Goal: Answer question/provide support: Share knowledge or assist other users

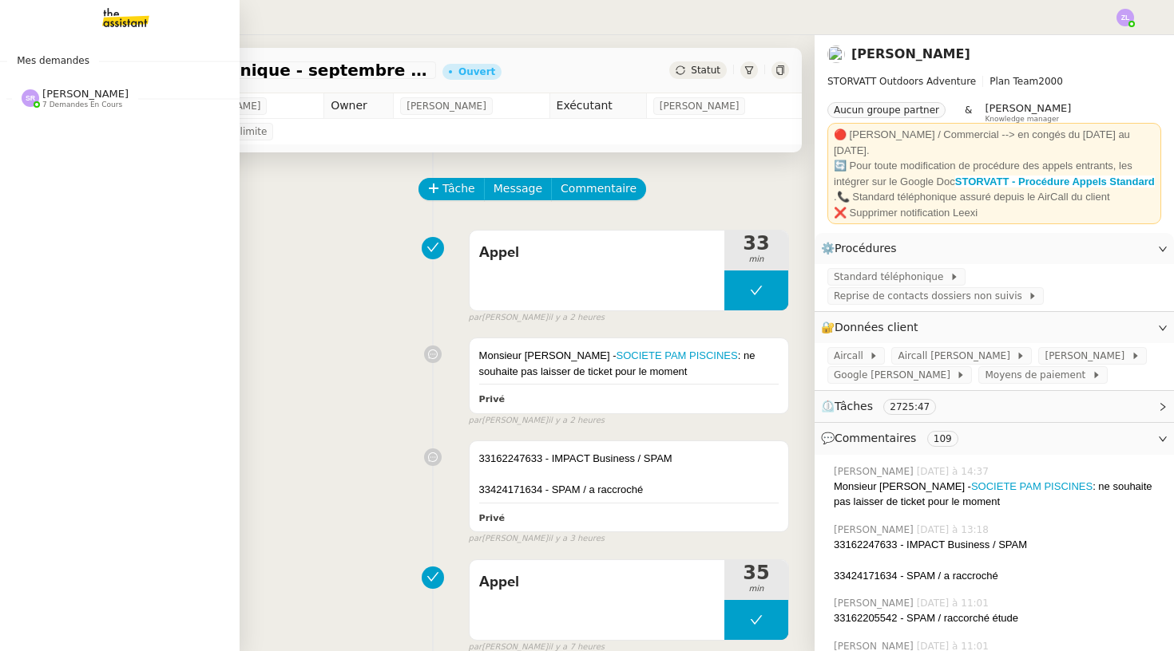
click at [111, 20] on img at bounding box center [113, 17] width 124 height 35
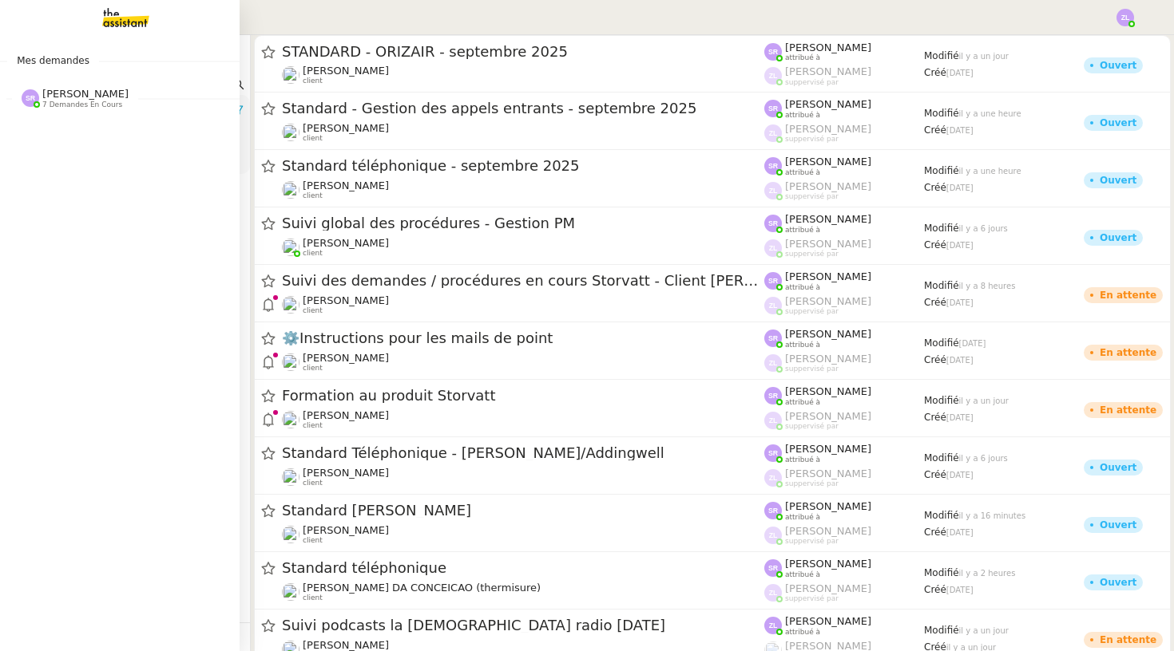
click at [105, 101] on span "7 demandes en cours" at bounding box center [82, 105] width 80 height 9
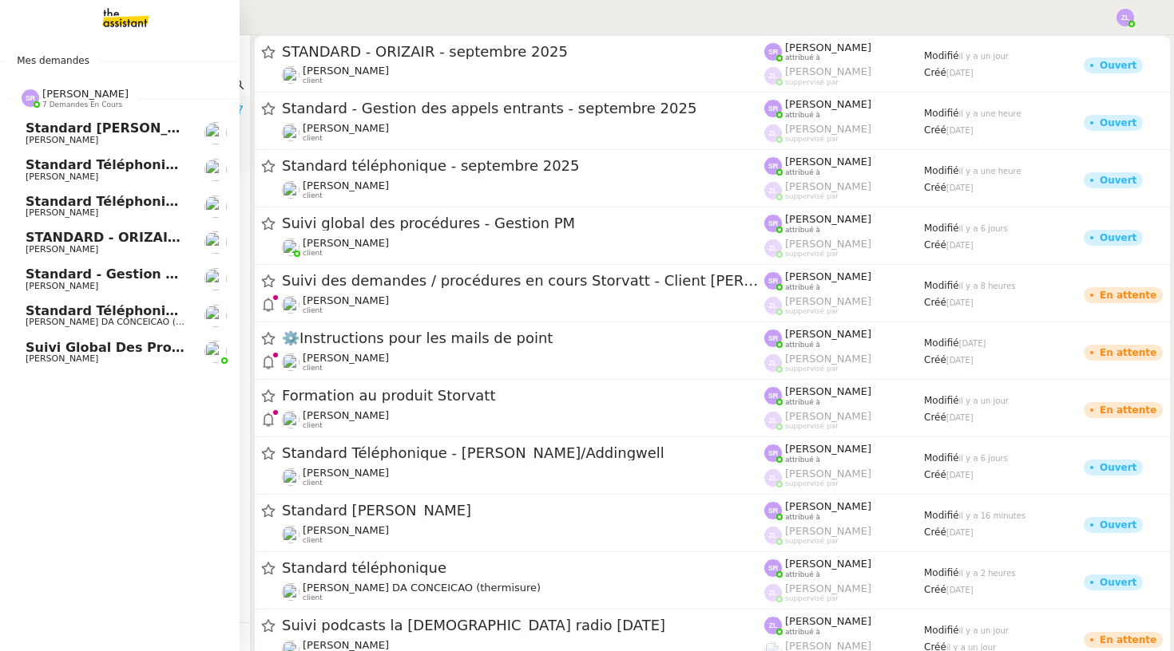
click at [73, 276] on span "Standard - Gestion des appels entrants - septembre 2025" at bounding box center [236, 274] width 420 height 15
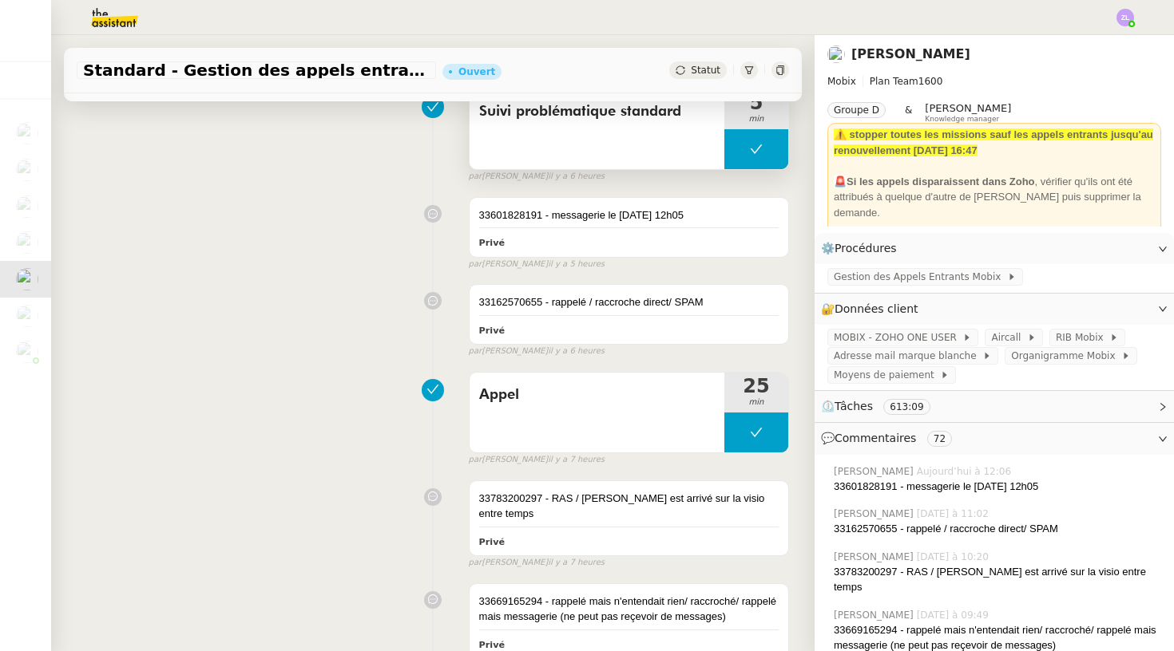
scroll to position [276, 0]
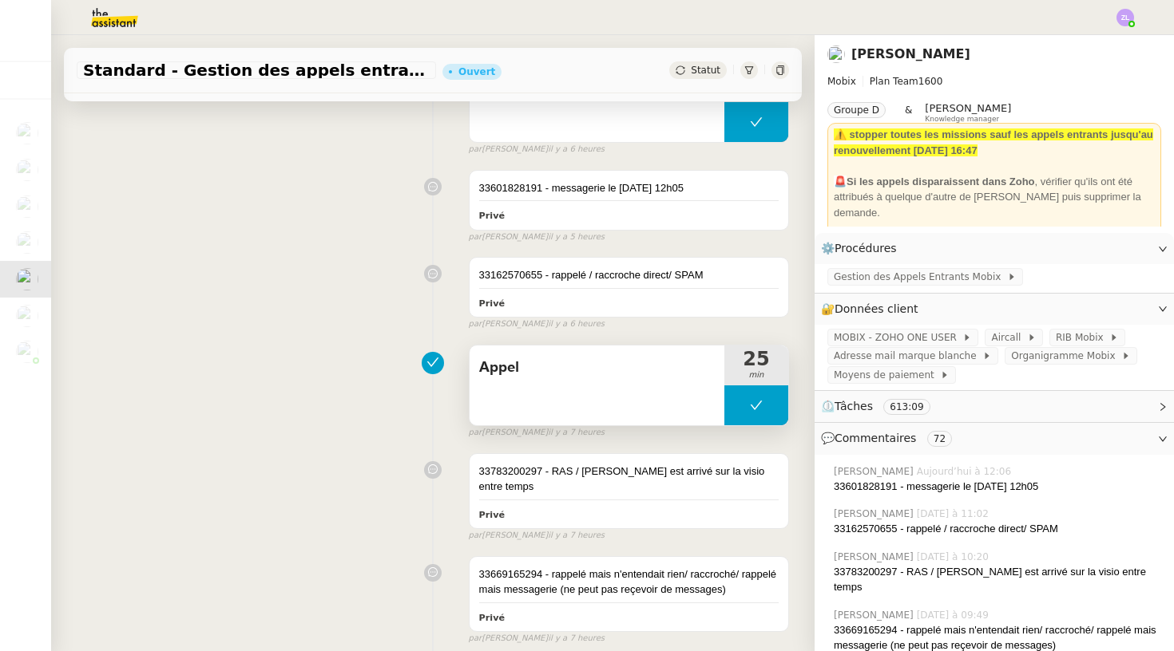
click at [733, 410] on button at bounding box center [756, 406] width 64 height 40
click at [733, 410] on div at bounding box center [740, 406] width 32 height 40
click at [745, 395] on div at bounding box center [756, 406] width 64 height 40
click at [775, 399] on icon at bounding box center [772, 405] width 13 height 13
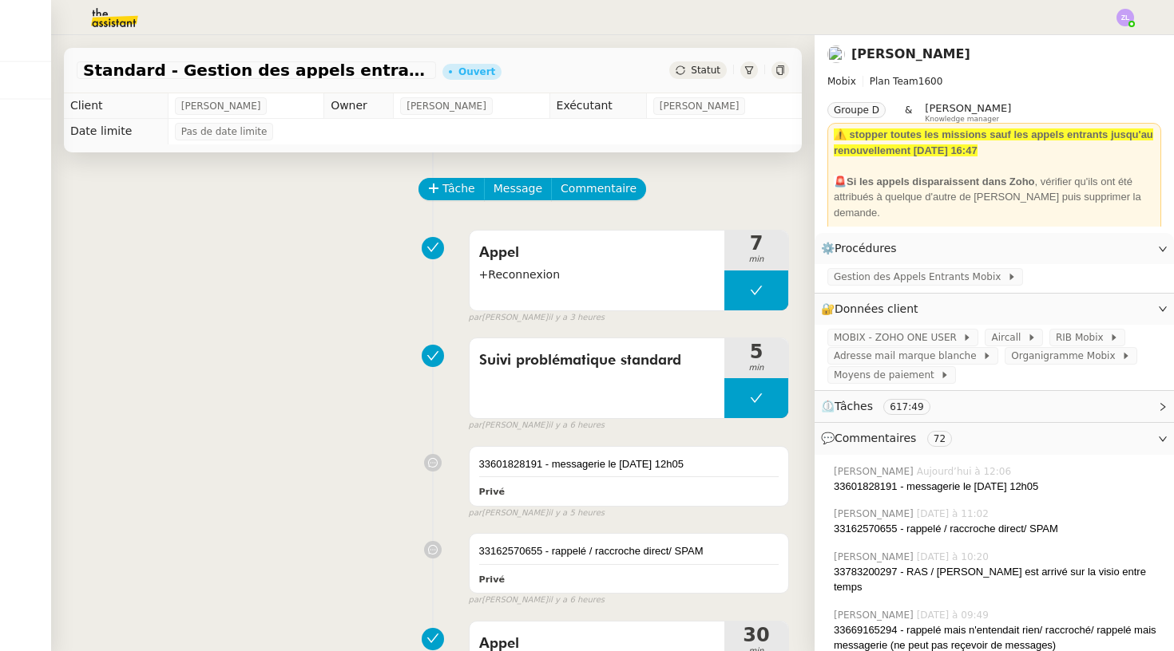
scroll to position [0, 0]
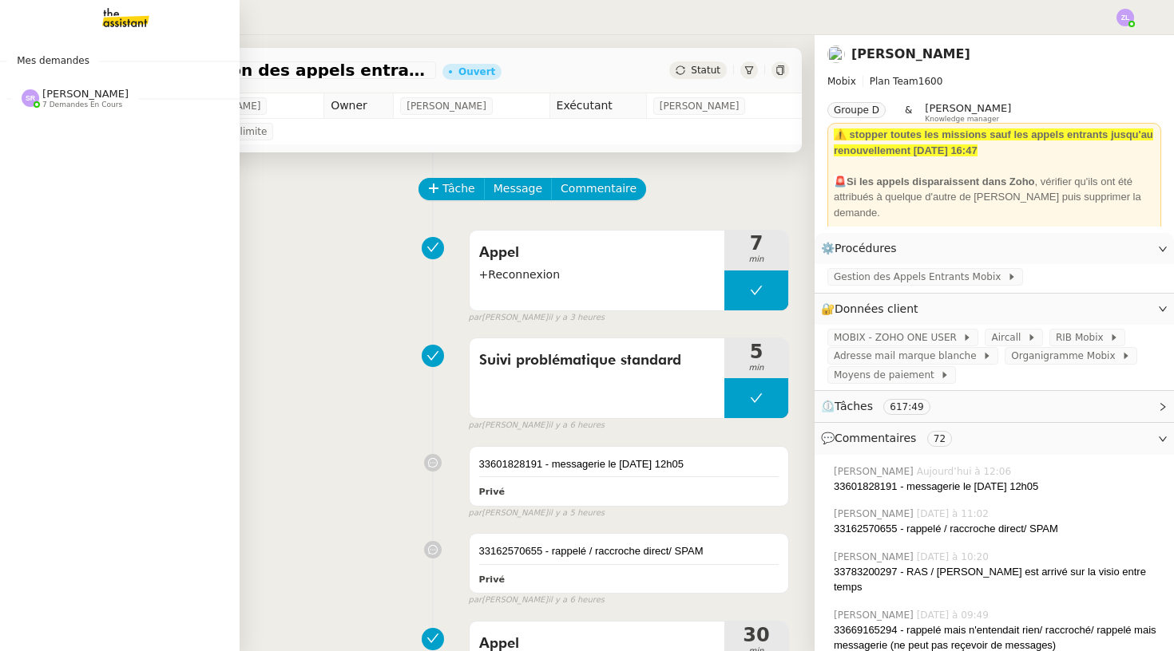
click at [81, 103] on span "7 demandes en cours" at bounding box center [82, 105] width 80 height 9
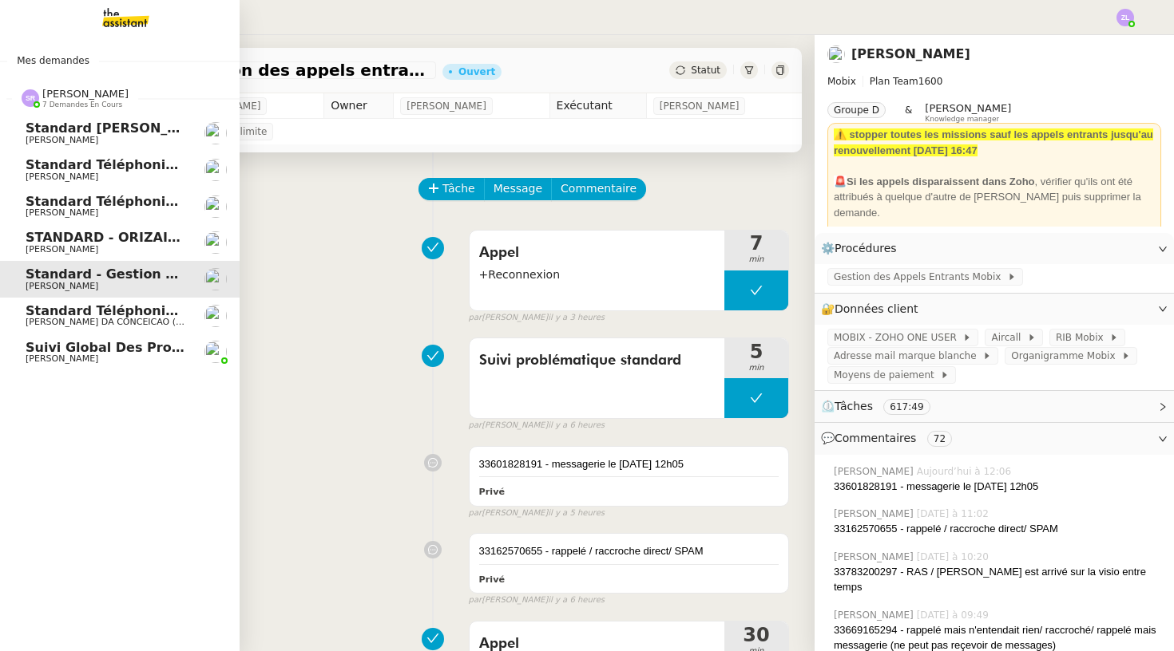
click at [98, 208] on span "[PERSON_NAME]" at bounding box center [62, 213] width 73 height 10
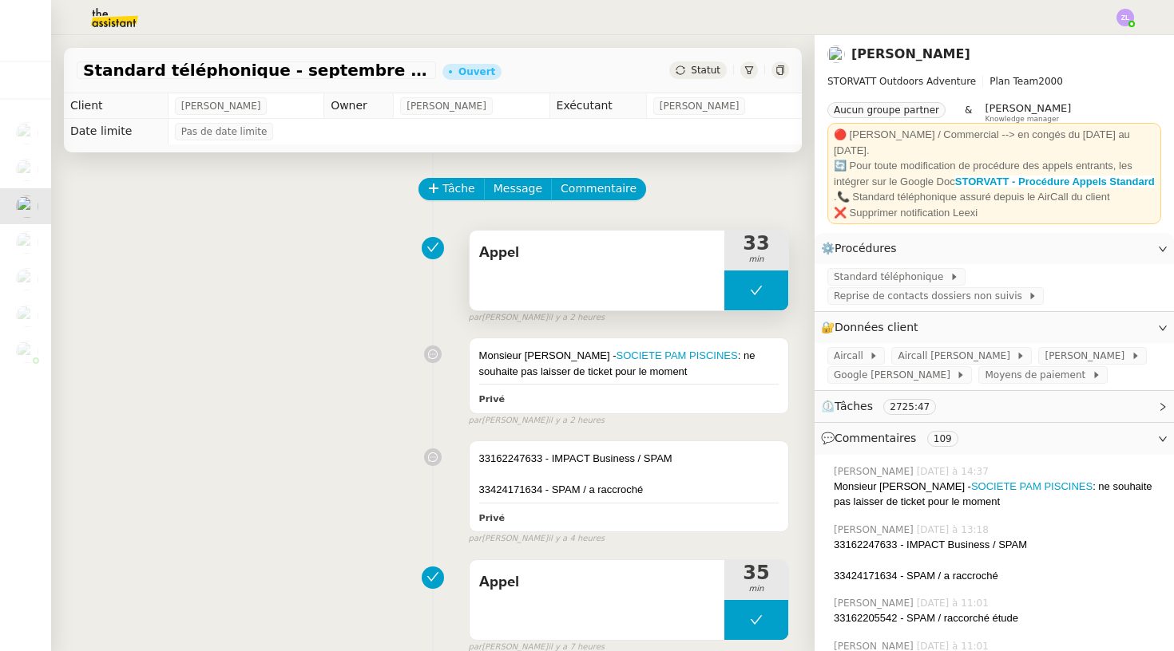
click at [740, 296] on button at bounding box center [756, 291] width 64 height 40
click at [740, 296] on icon at bounding box center [740, 290] width 13 height 13
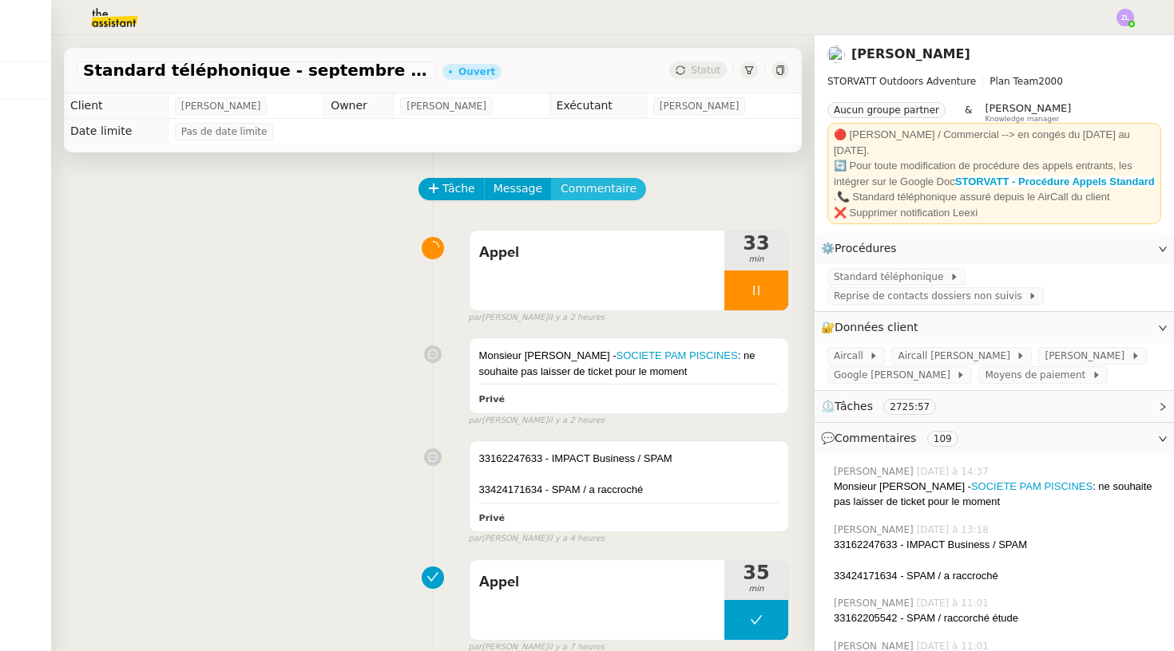
click at [605, 187] on span "Commentaire" at bounding box center [598, 189] width 76 height 18
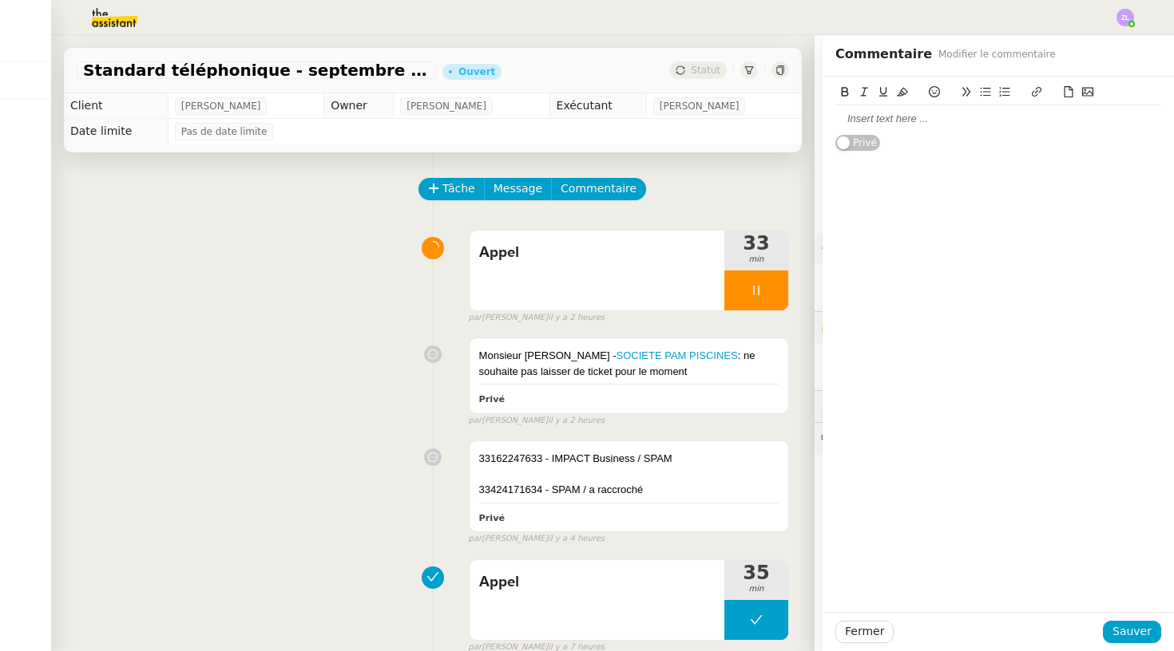
click at [856, 119] on div at bounding box center [998, 119] width 326 height 14
click at [1132, 648] on div "Fermer Sauver" at bounding box center [997, 631] width 351 height 39
click at [1119, 631] on span "Sauver" at bounding box center [1131, 632] width 39 height 18
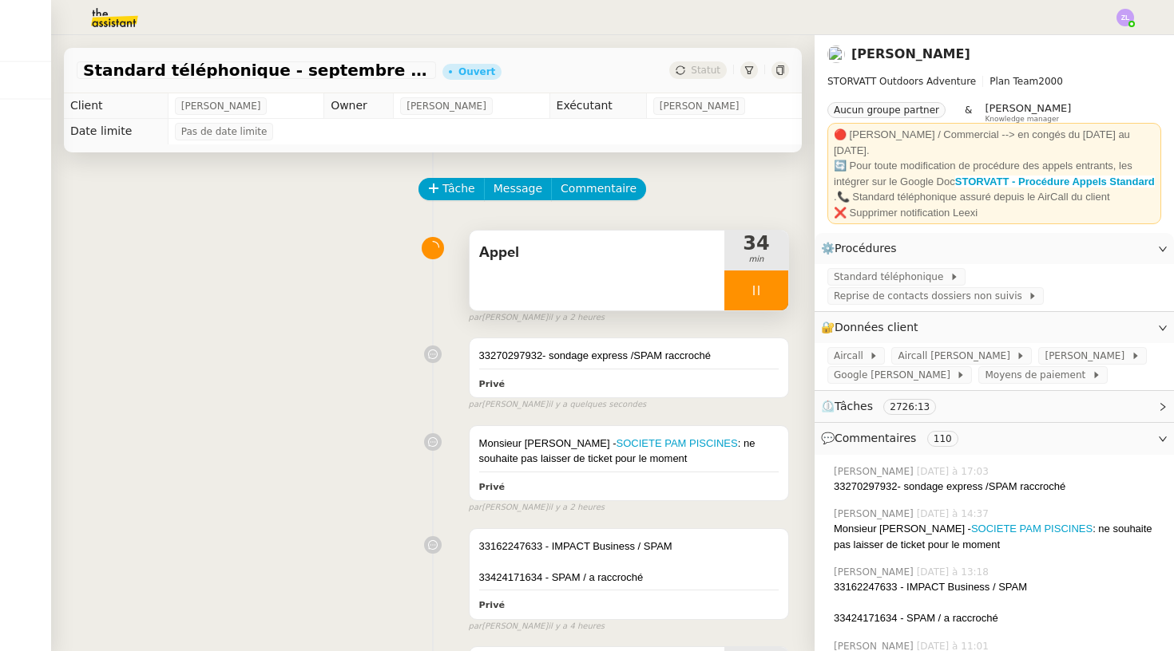
click at [739, 299] on div at bounding box center [756, 291] width 64 height 40
click at [734, 287] on icon at bounding box center [740, 290] width 13 height 13
click at [748, 291] on div at bounding box center [756, 291] width 64 height 40
click at [770, 292] on icon at bounding box center [772, 290] width 13 height 13
click at [739, 294] on button at bounding box center [756, 291] width 64 height 40
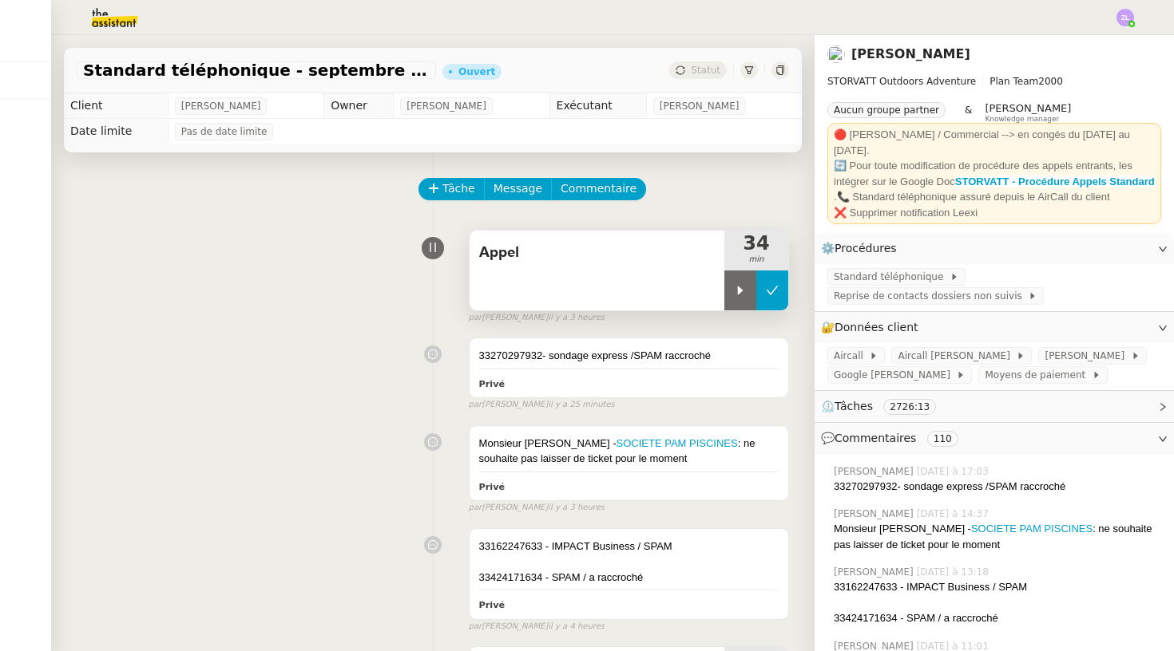
click at [739, 294] on icon at bounding box center [741, 290] width 6 height 9
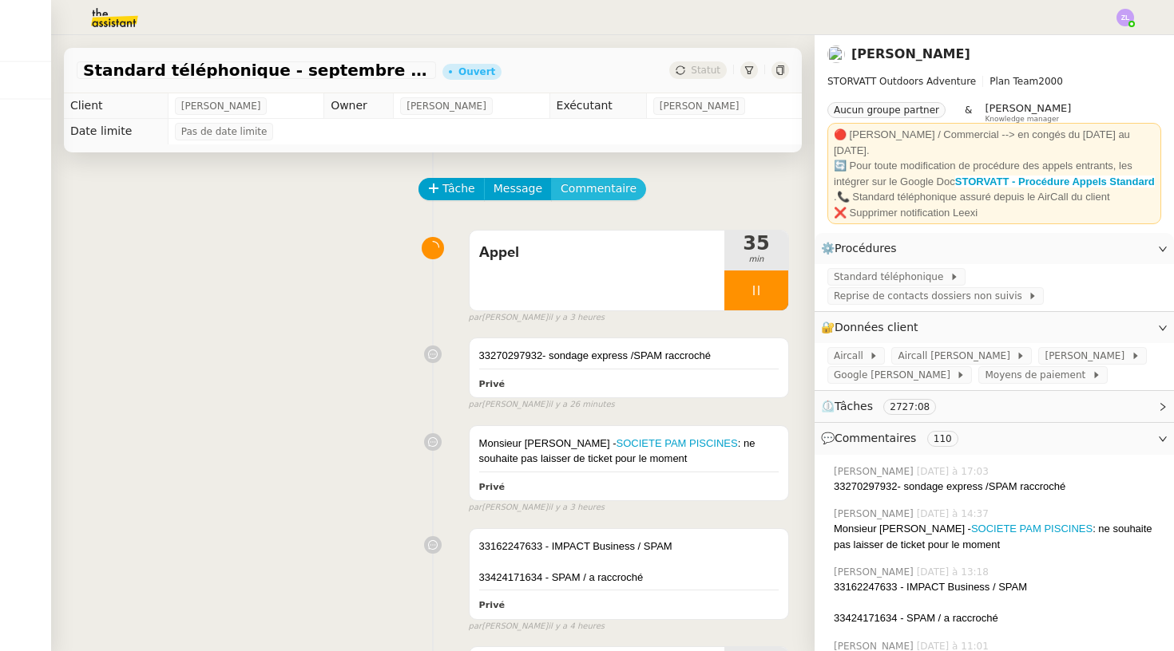
click at [600, 191] on span "Commentaire" at bounding box center [598, 189] width 76 height 18
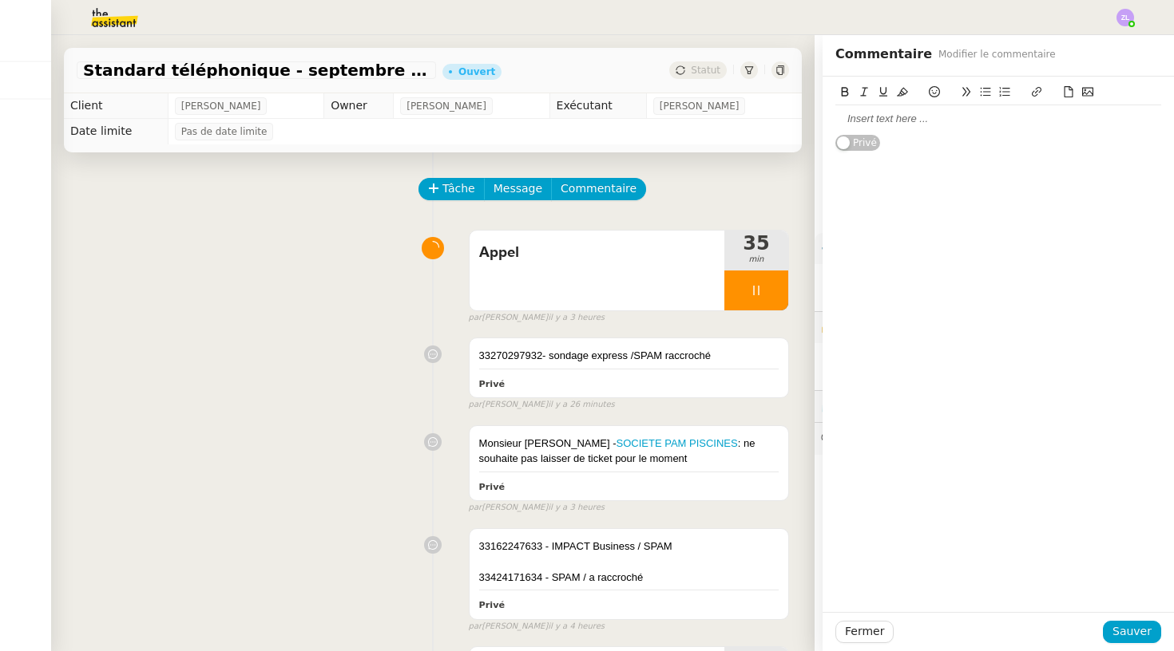
click at [899, 117] on div at bounding box center [998, 119] width 326 height 14
click at [1132, 635] on span "Sauver" at bounding box center [1131, 632] width 39 height 18
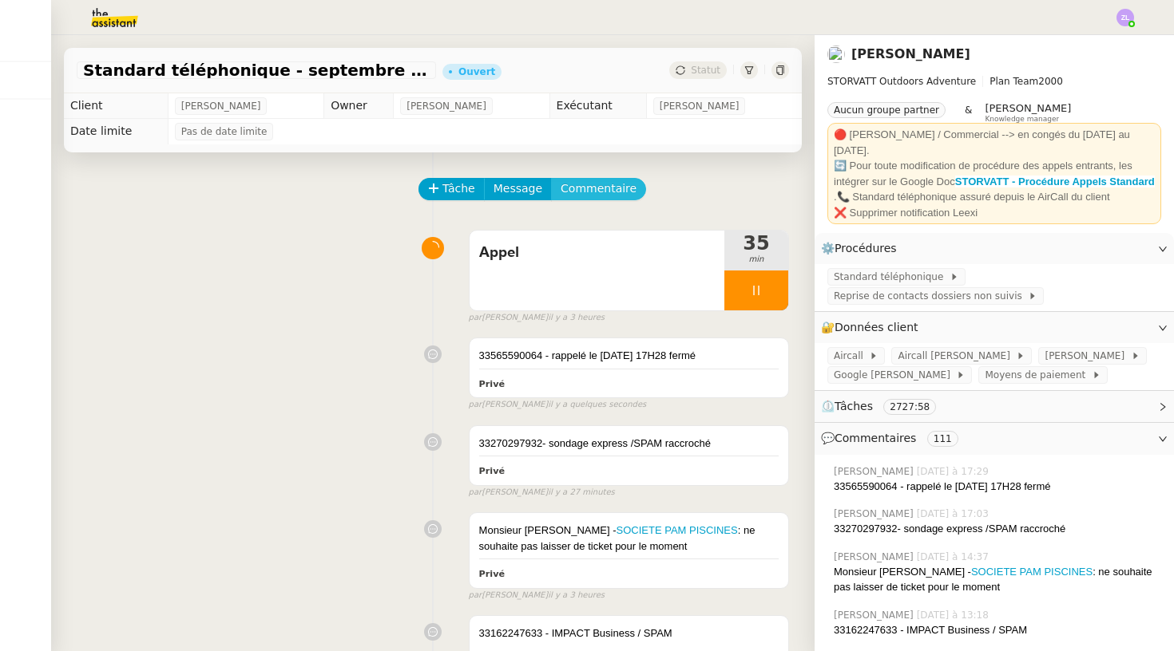
click at [592, 192] on span "Commentaire" at bounding box center [598, 189] width 76 height 18
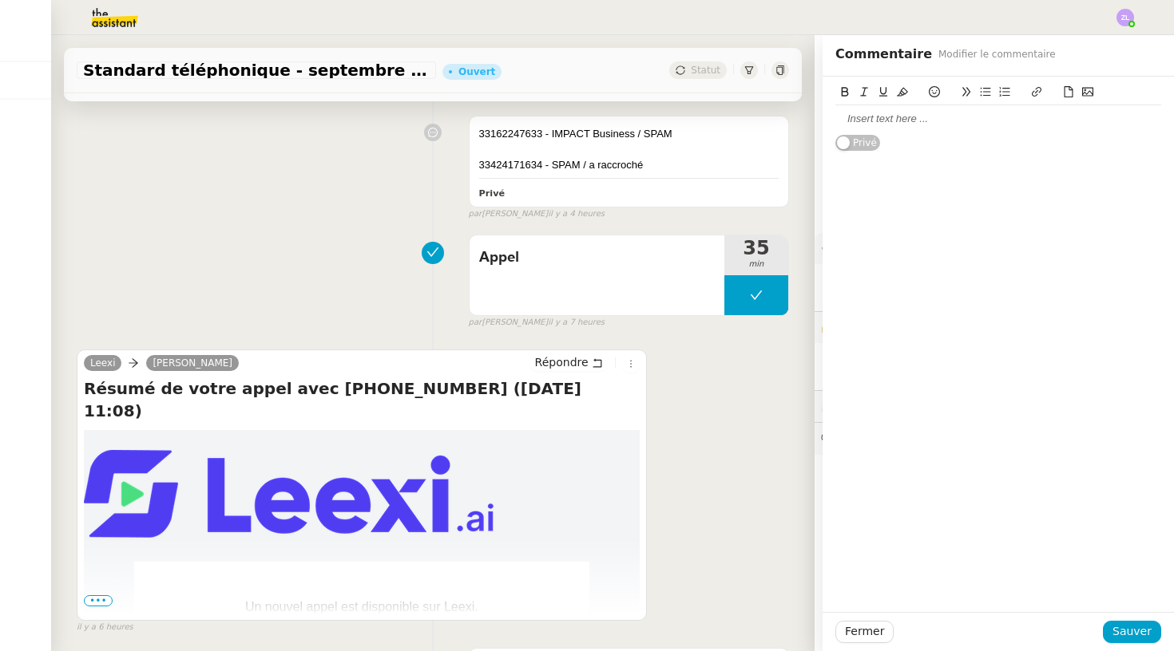
scroll to position [584, 0]
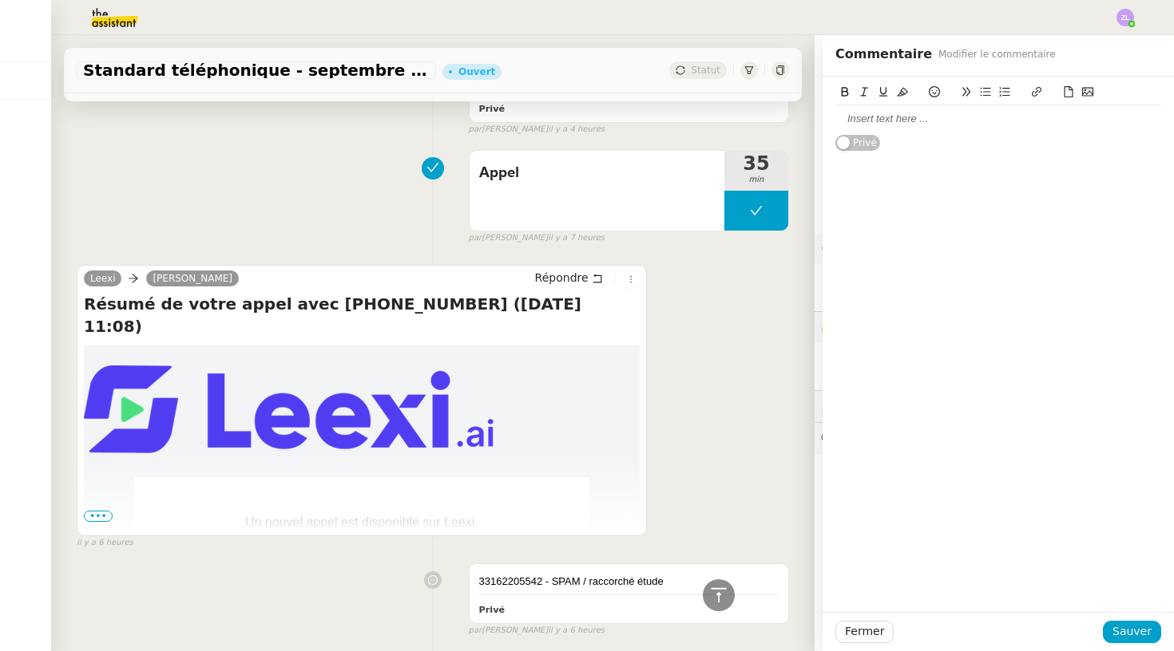
click at [863, 127] on div at bounding box center [998, 118] width 326 height 27
click at [1133, 637] on span "Sauver" at bounding box center [1131, 632] width 39 height 18
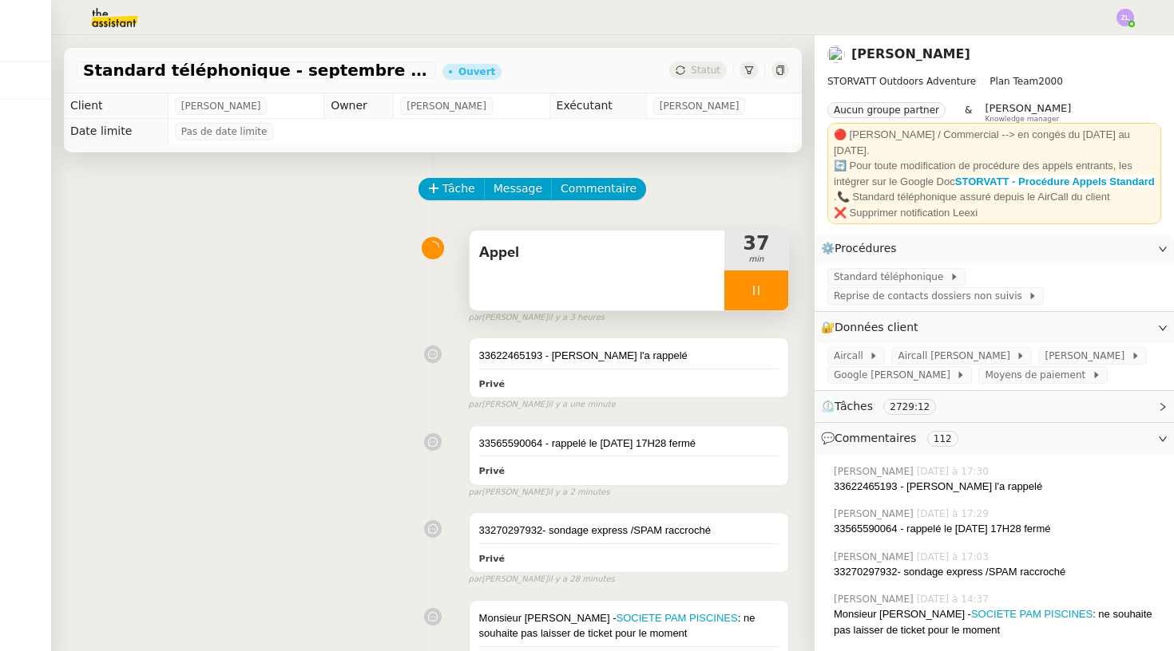
click at [747, 293] on div at bounding box center [756, 291] width 64 height 40
click at [766, 293] on icon at bounding box center [772, 290] width 13 height 13
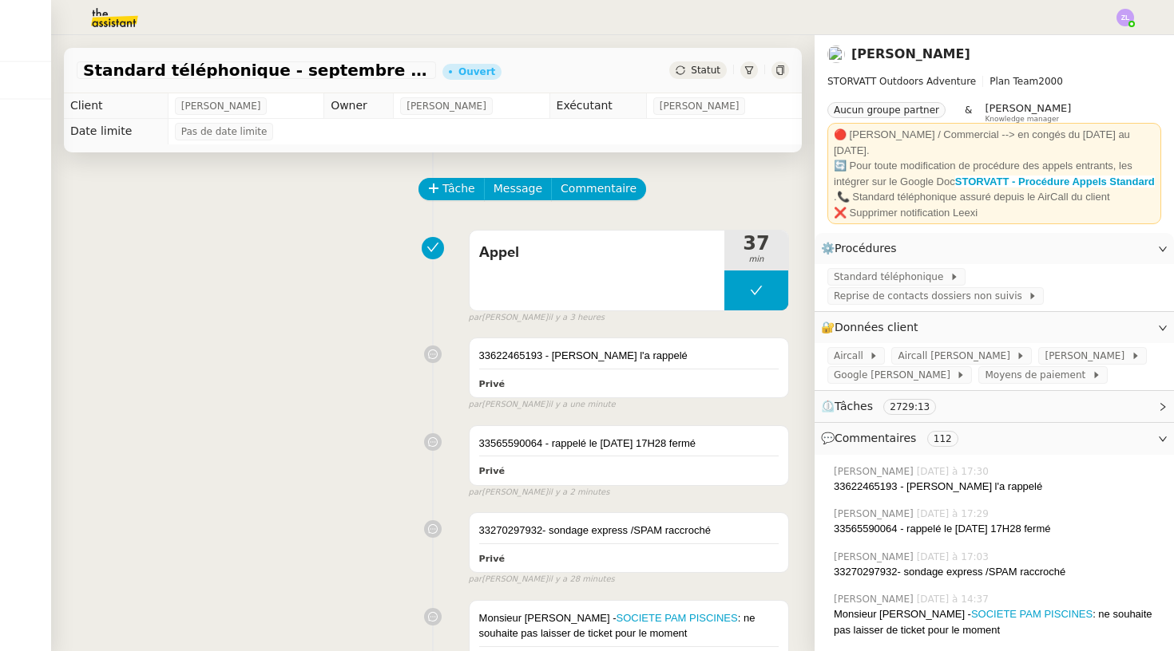
click at [107, 17] on img at bounding box center [102, 17] width 124 height 35
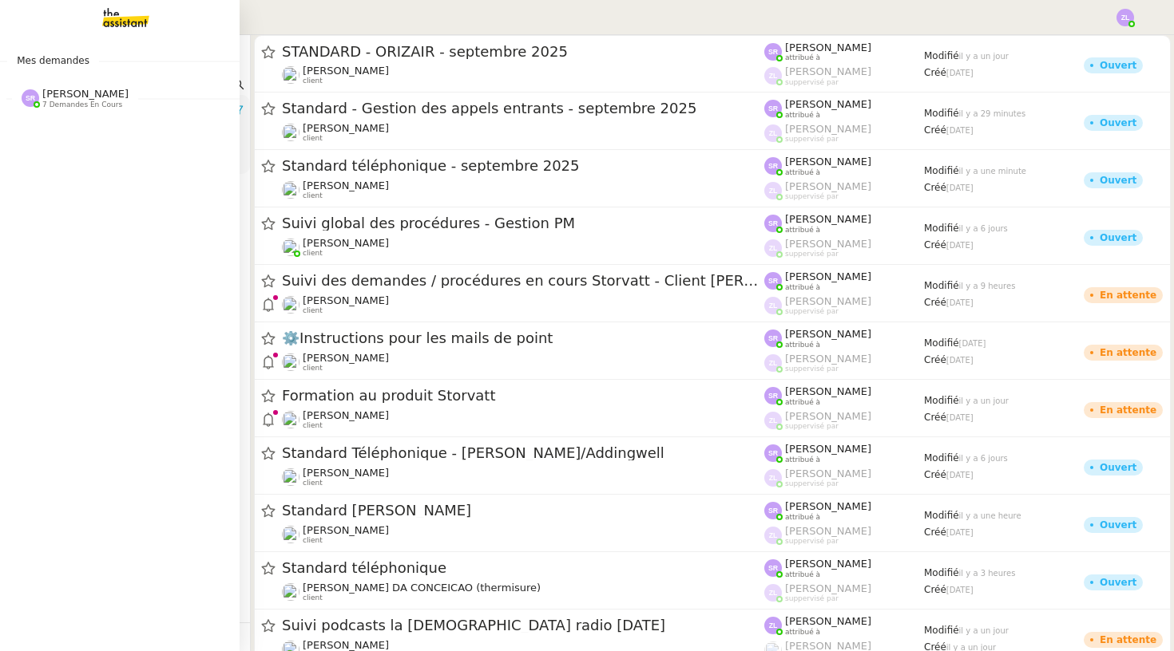
click at [117, 10] on img at bounding box center [113, 17] width 124 height 35
click at [99, 26] on img at bounding box center [113, 17] width 124 height 35
click at [129, 22] on img at bounding box center [113, 17] width 124 height 35
click at [110, 19] on img at bounding box center [113, 17] width 124 height 35
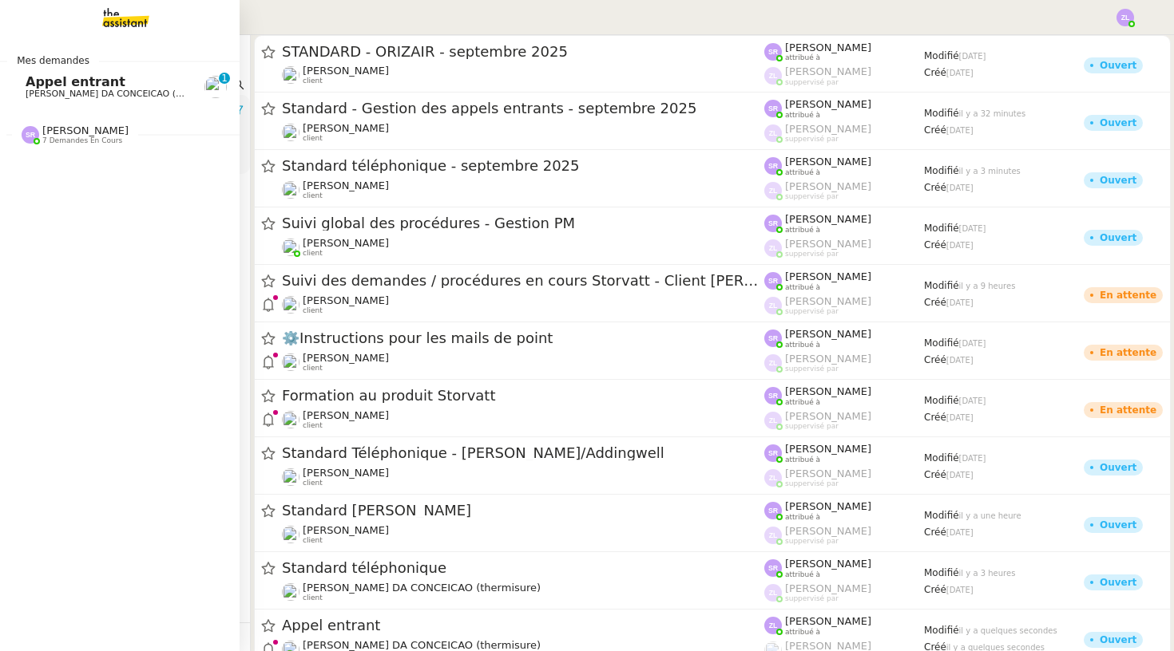
click at [34, 93] on span "[PERSON_NAME] DA CONCEICAO (thermisure)" at bounding box center [126, 94] width 201 height 10
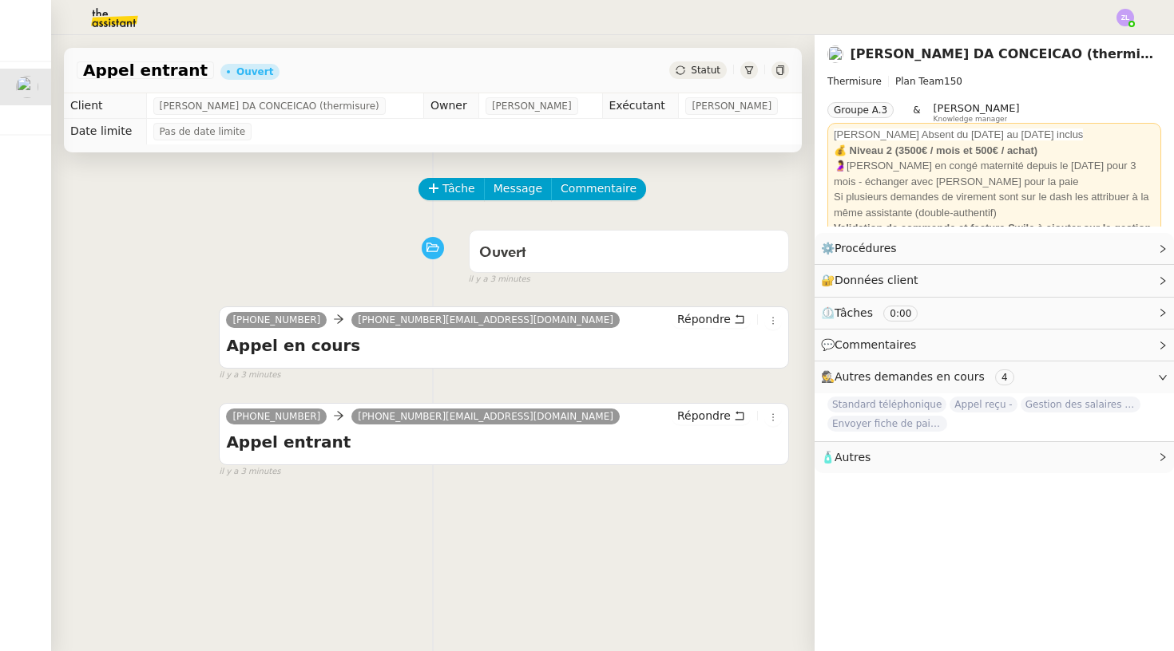
click at [156, 441] on div "[PHONE_NUMBER] [PHONE_NUMBER][EMAIL_ADDRESS][DOMAIN_NAME] Répondre Appel entran…" at bounding box center [433, 434] width 712 height 90
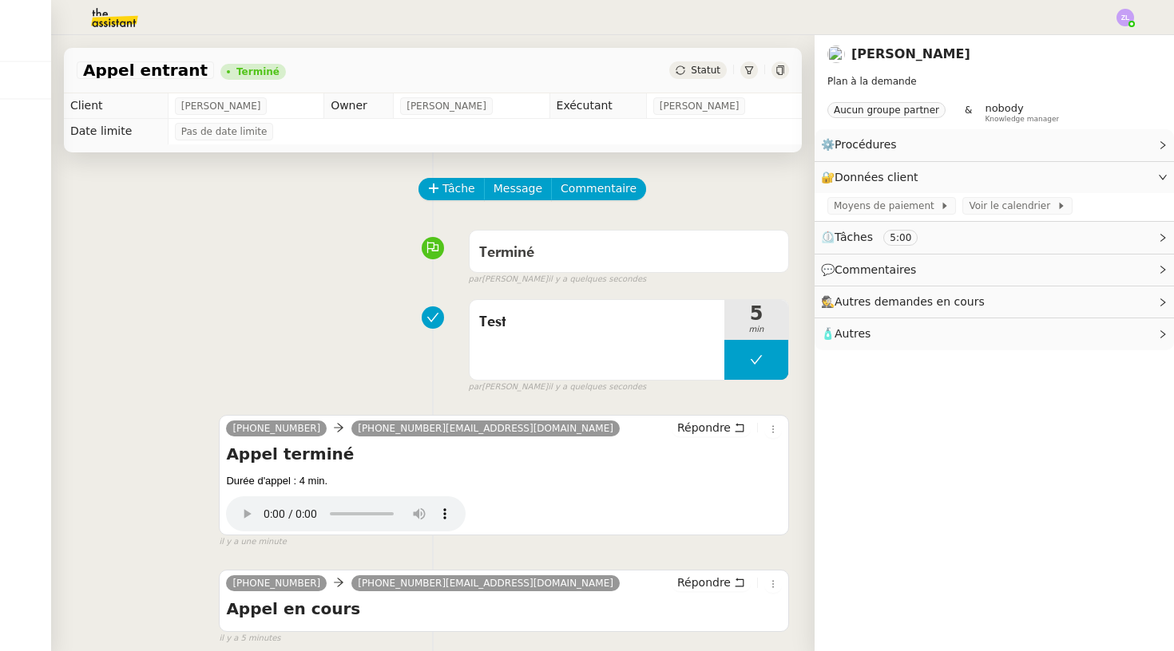
click at [157, 241] on div "Terminé false par Bert C. il y a quelques secondes" at bounding box center [433, 255] width 712 height 64
click at [557, 352] on div "Test" at bounding box center [596, 340] width 255 height 80
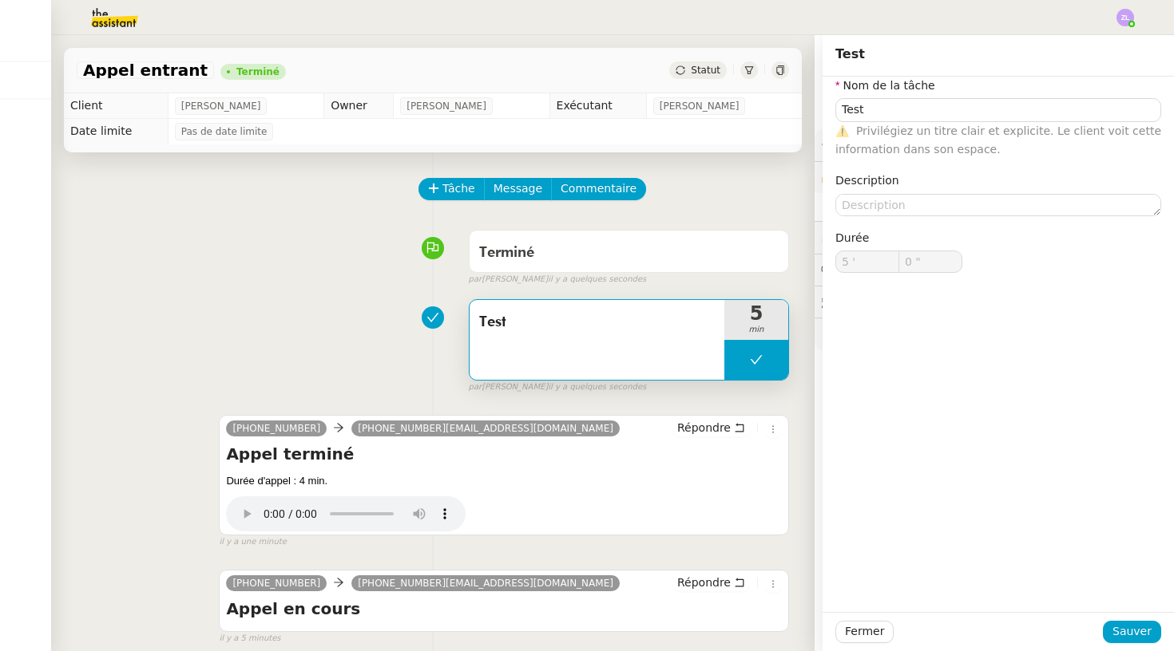
click at [557, 352] on div "Test" at bounding box center [596, 340] width 255 height 80
click at [877, 631] on span "Fermer" at bounding box center [864, 632] width 39 height 18
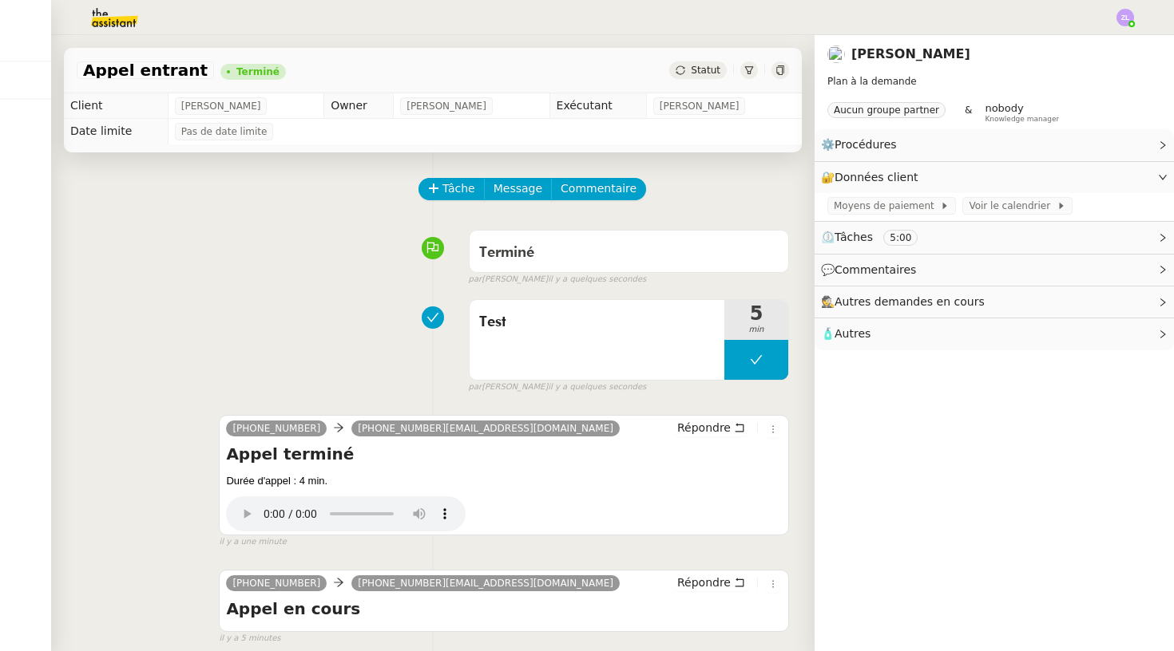
click at [905, 301] on span "Autres demandes en cours" at bounding box center [909, 301] width 150 height 13
click at [877, 113] on nz-tag "Aucun groupe partner" at bounding box center [886, 110] width 118 height 16
click at [124, 27] on img at bounding box center [102, 17] width 124 height 35
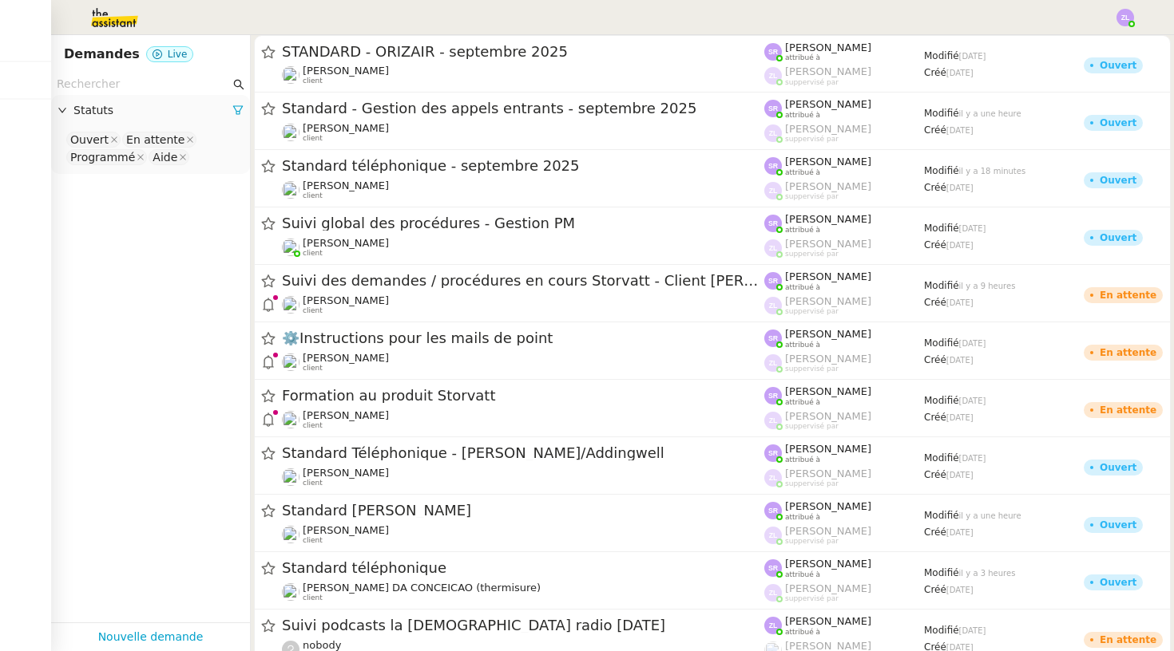
click at [1118, 9] on img at bounding box center [1125, 18] width 18 height 18
click at [1129, 42] on li "Suivi" at bounding box center [1082, 45] width 104 height 22
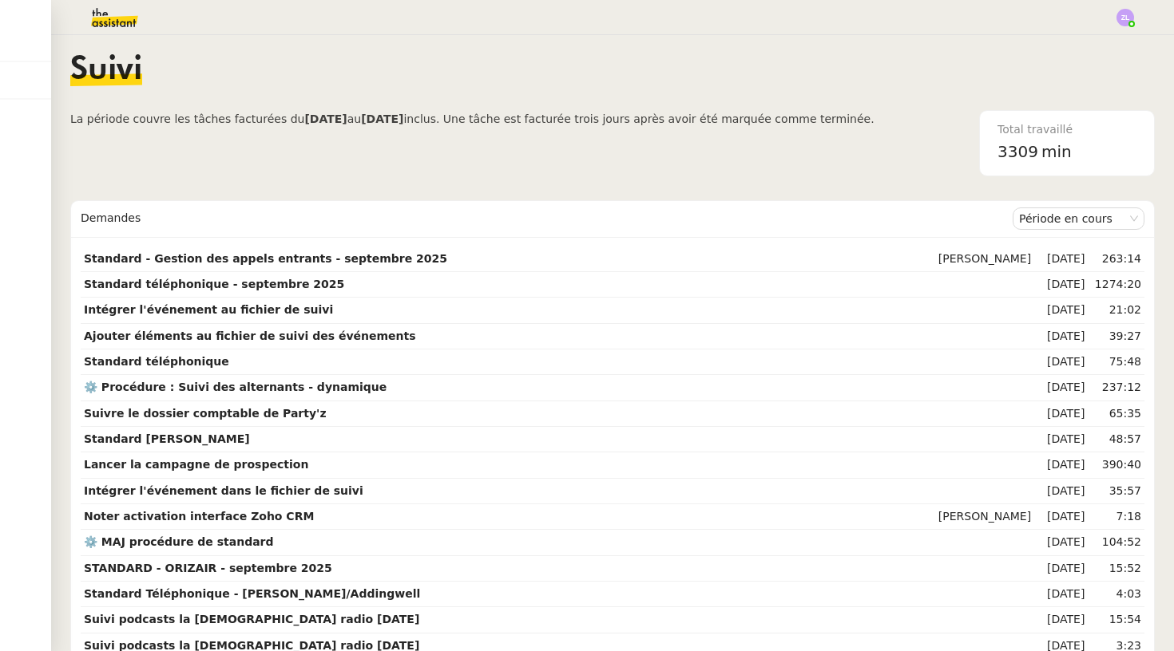
click at [105, 14] on img at bounding box center [102, 17] width 124 height 35
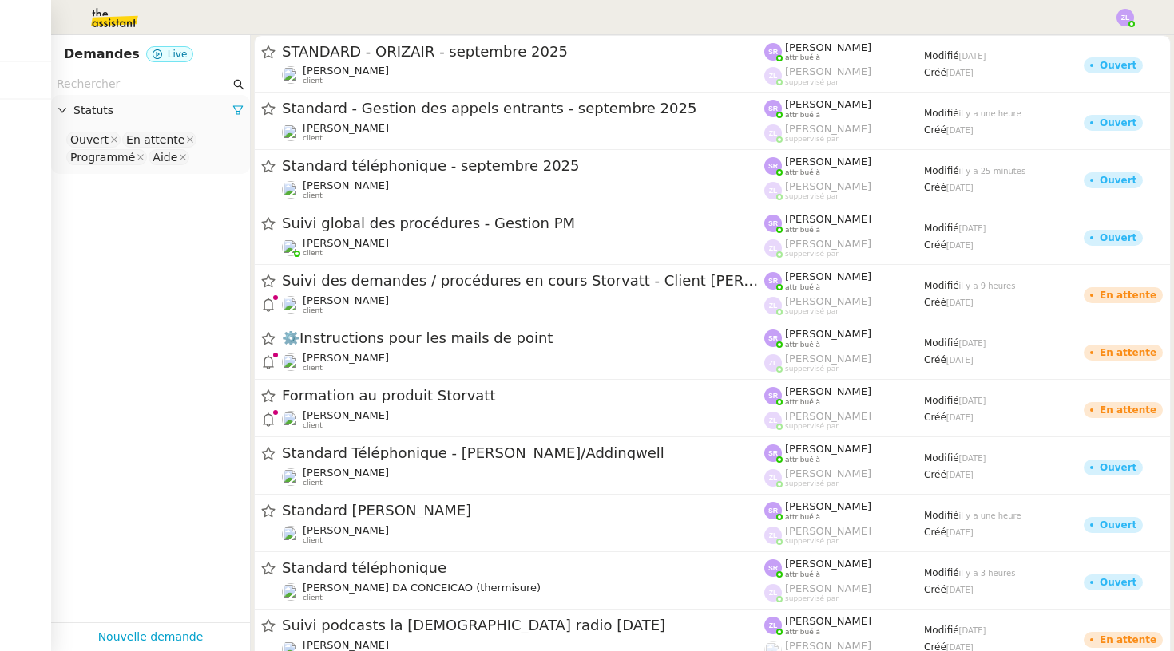
click at [104, 14] on img at bounding box center [102, 17] width 124 height 35
click at [130, 19] on img at bounding box center [102, 17] width 124 height 35
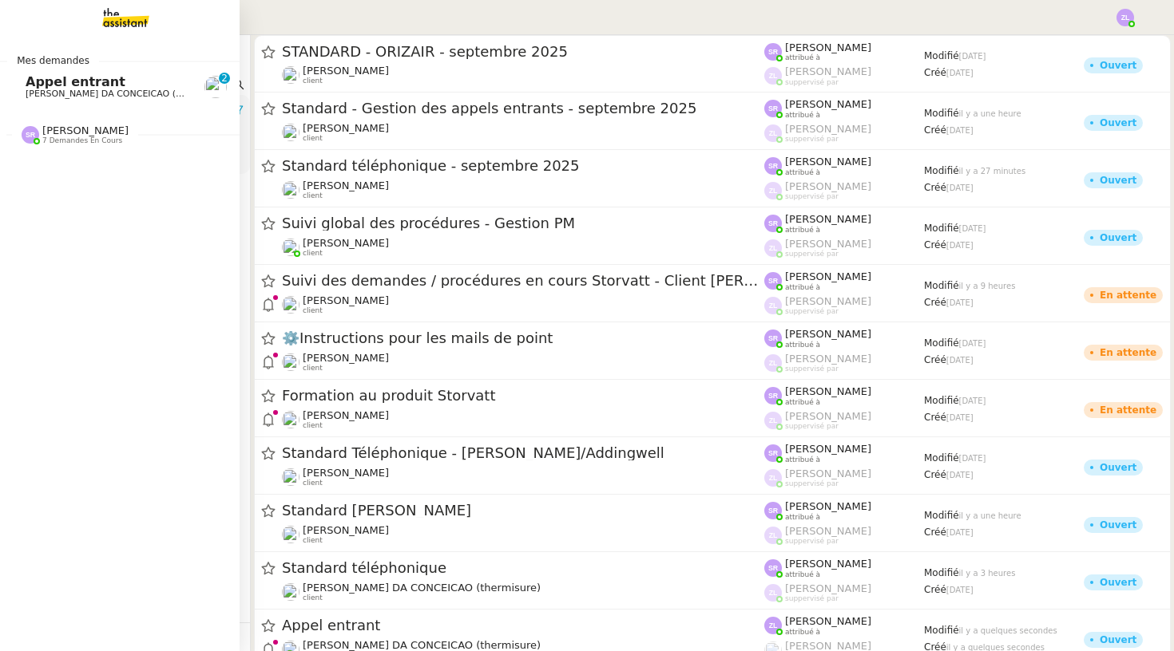
click at [22, 94] on link "Appel entrant Charles DA CONCEICAO (thermisure) 0 1 2 3 4 5 6 7 8 9" at bounding box center [120, 87] width 240 height 37
